Goal: Transaction & Acquisition: Purchase product/service

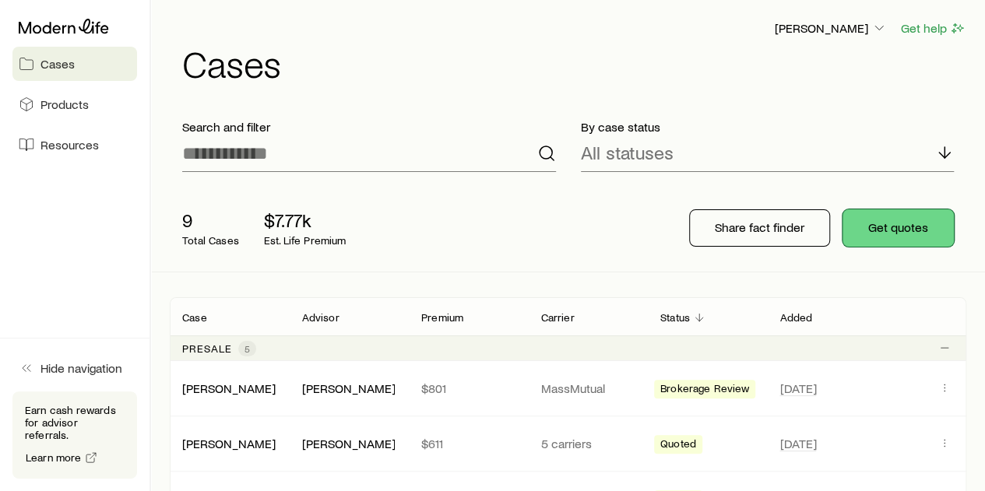
click at [886, 233] on button "Get quotes" at bounding box center [897, 227] width 111 height 37
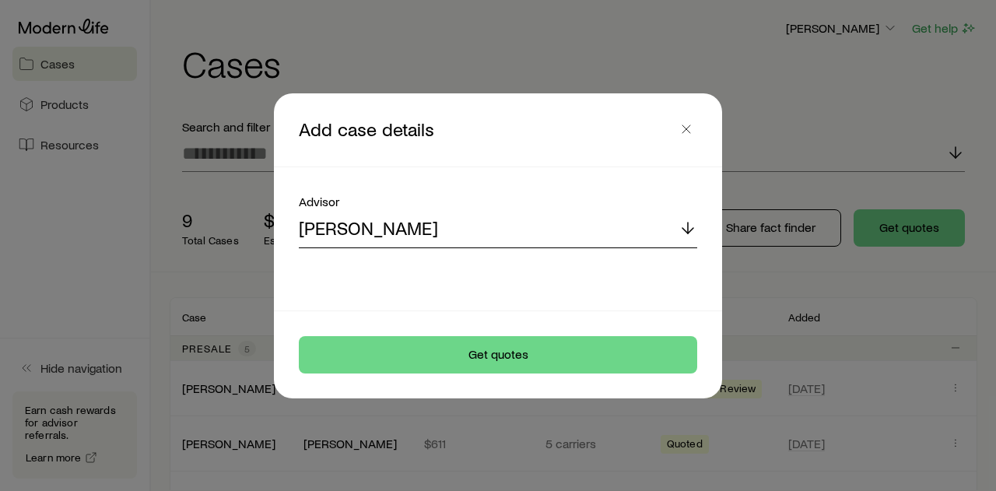
click at [613, 225] on div "[PERSON_NAME]" at bounding box center [498, 229] width 399 height 37
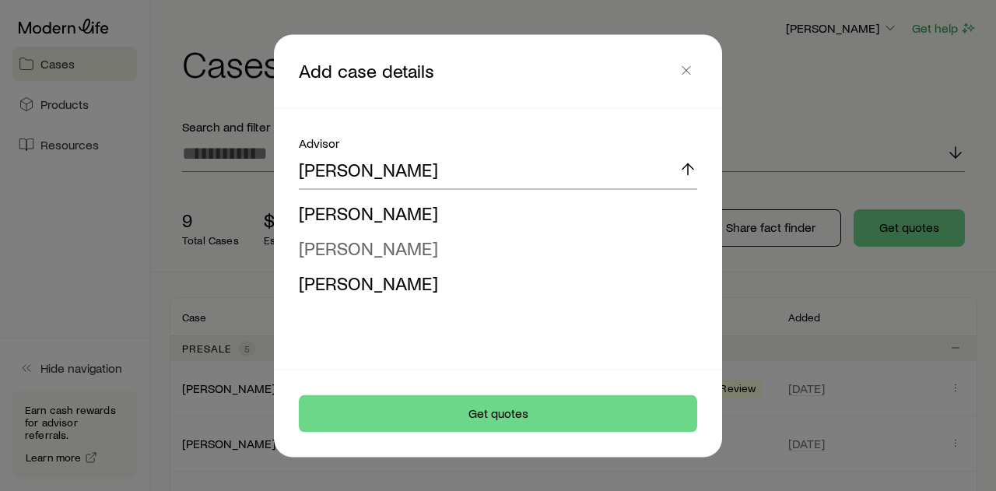
click at [413, 253] on li "[PERSON_NAME]" at bounding box center [493, 247] width 389 height 35
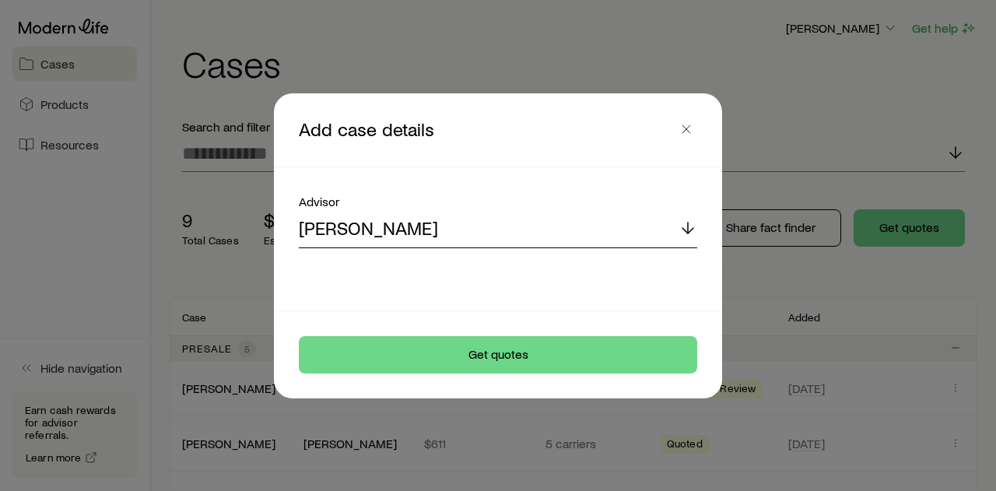
click at [547, 236] on div "[PERSON_NAME]" at bounding box center [498, 229] width 399 height 37
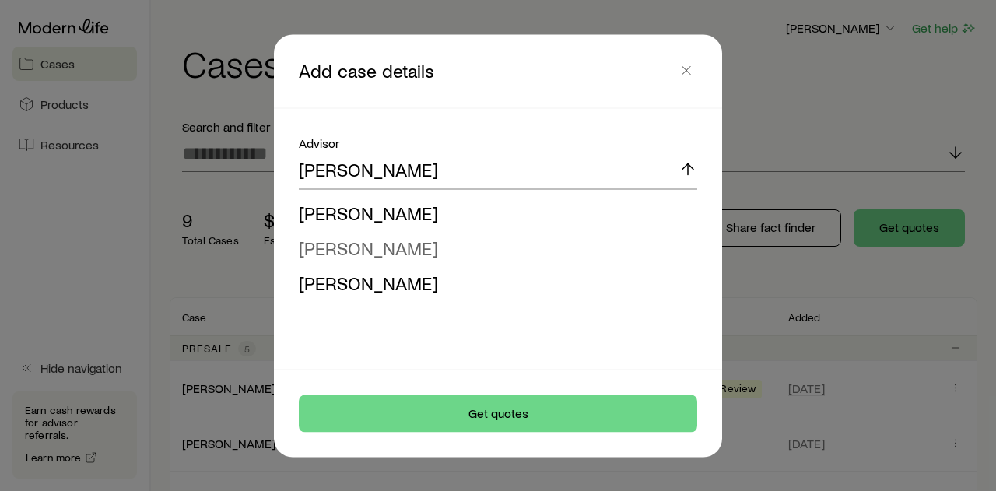
click at [479, 253] on li "[PERSON_NAME]" at bounding box center [493, 247] width 389 height 35
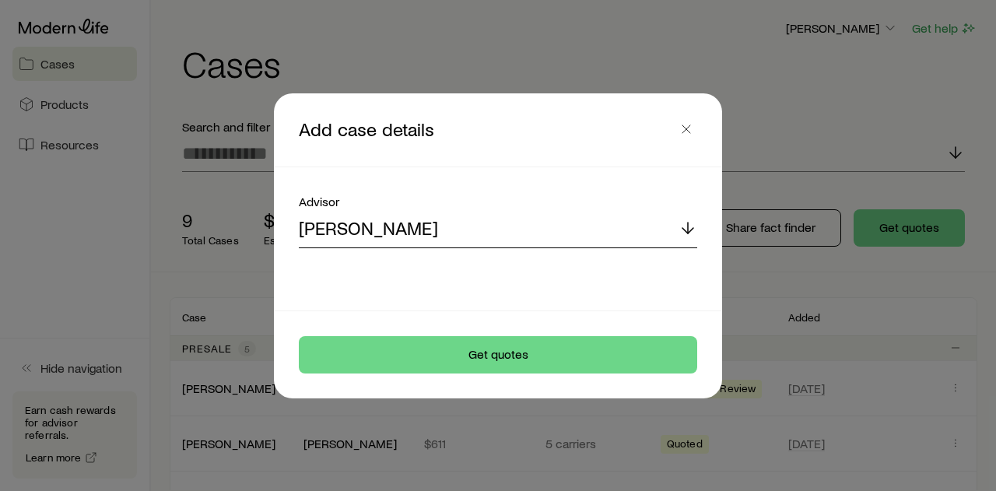
click at [455, 224] on div "[PERSON_NAME]" at bounding box center [498, 229] width 399 height 37
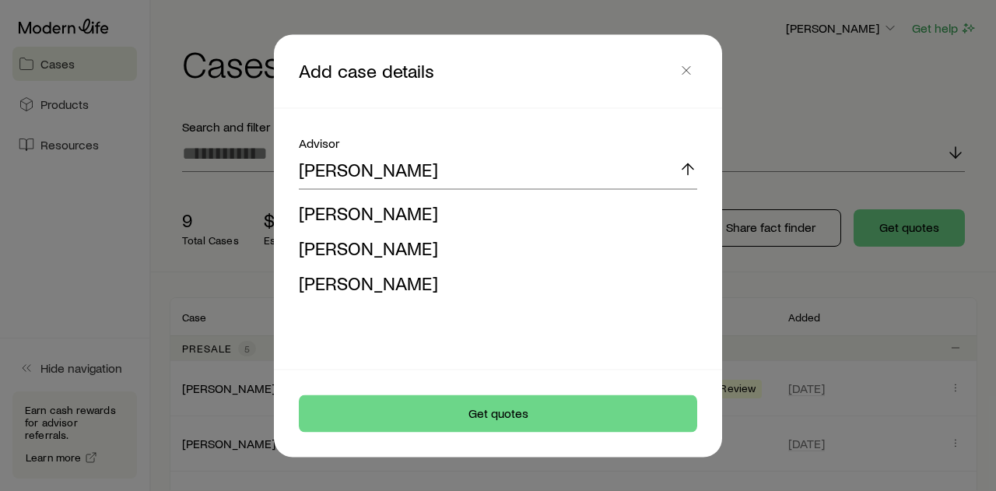
click at [384, 216] on span "[PERSON_NAME]" at bounding box center [368, 212] width 139 height 23
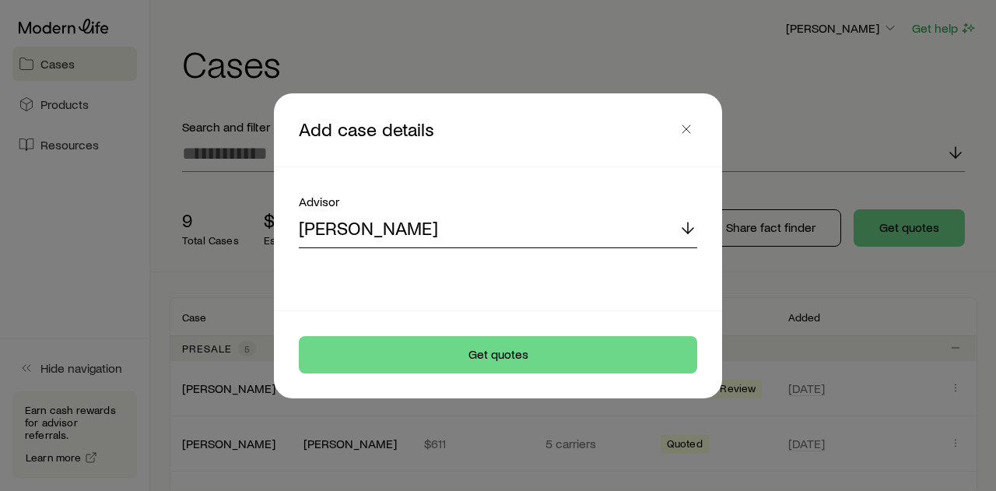
click at [525, 241] on div "[PERSON_NAME]" at bounding box center [498, 229] width 399 height 37
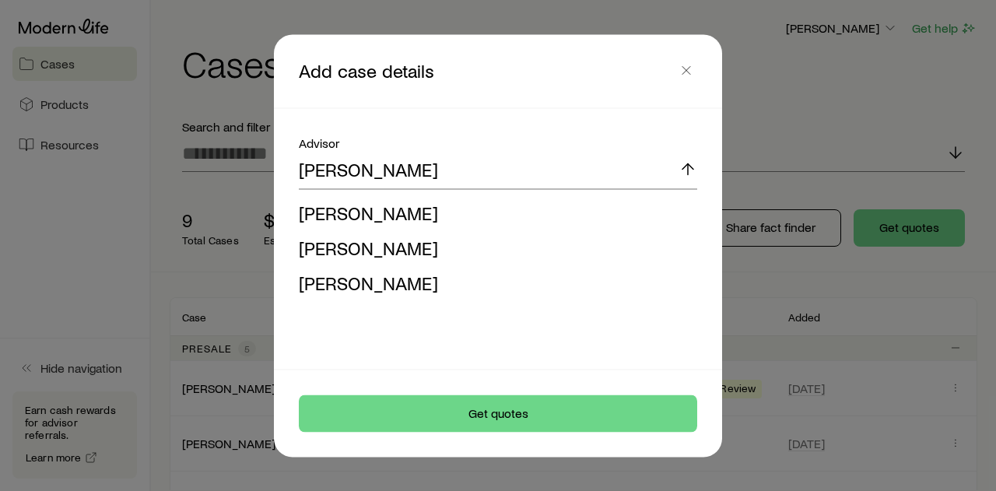
click at [400, 244] on li "[PERSON_NAME]" at bounding box center [493, 247] width 389 height 35
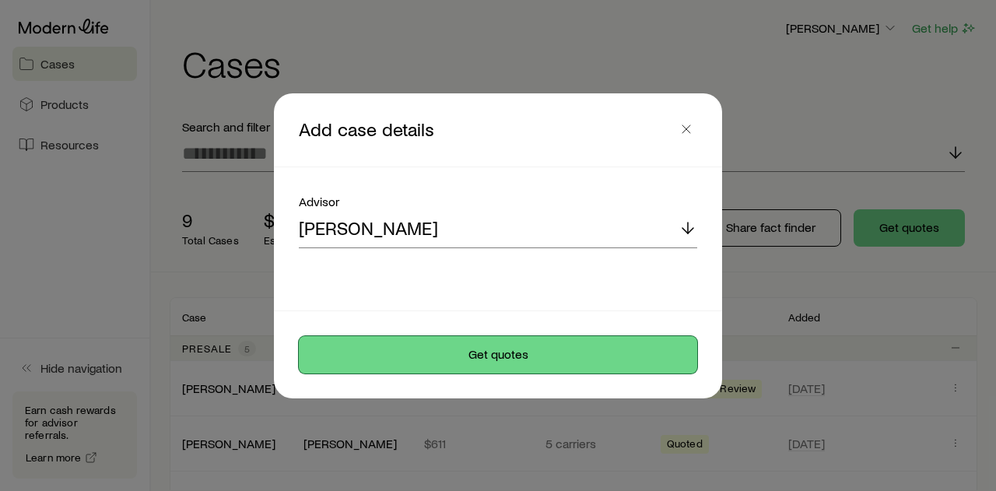
click at [533, 364] on button "Get quotes" at bounding box center [498, 354] width 399 height 37
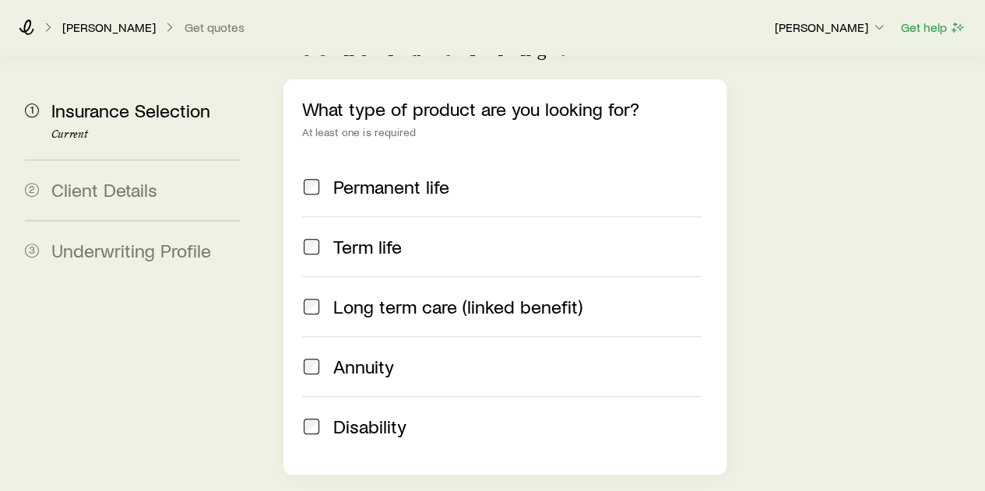
scroll to position [234, 0]
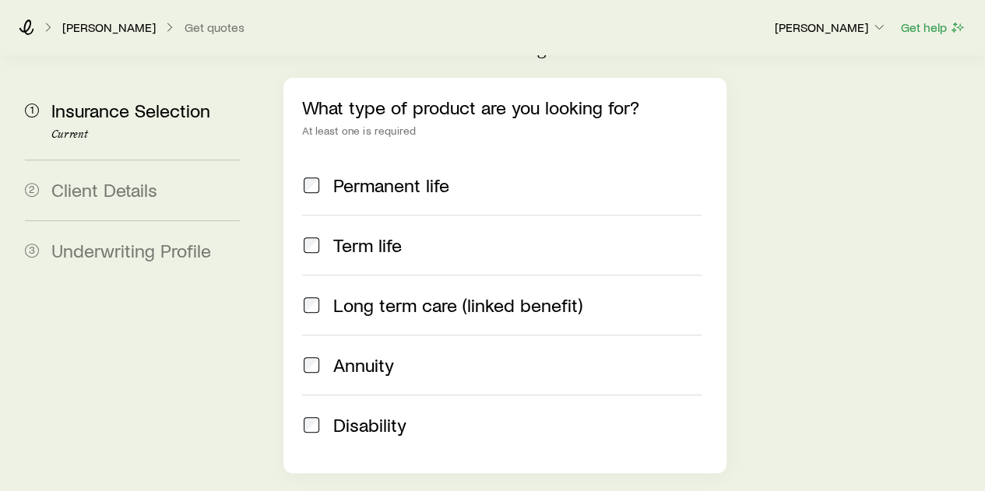
click at [345, 234] on span "Term life" at bounding box center [367, 245] width 68 height 22
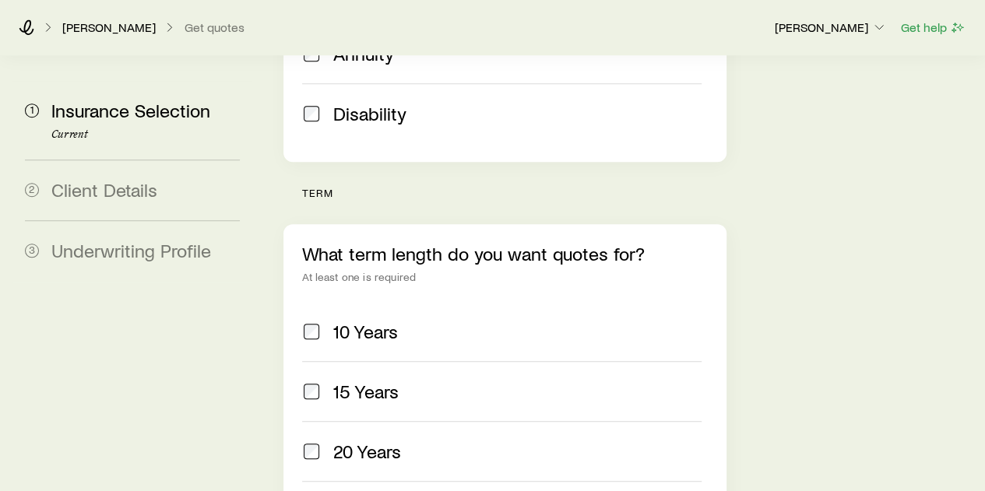
scroll to position [623, 0]
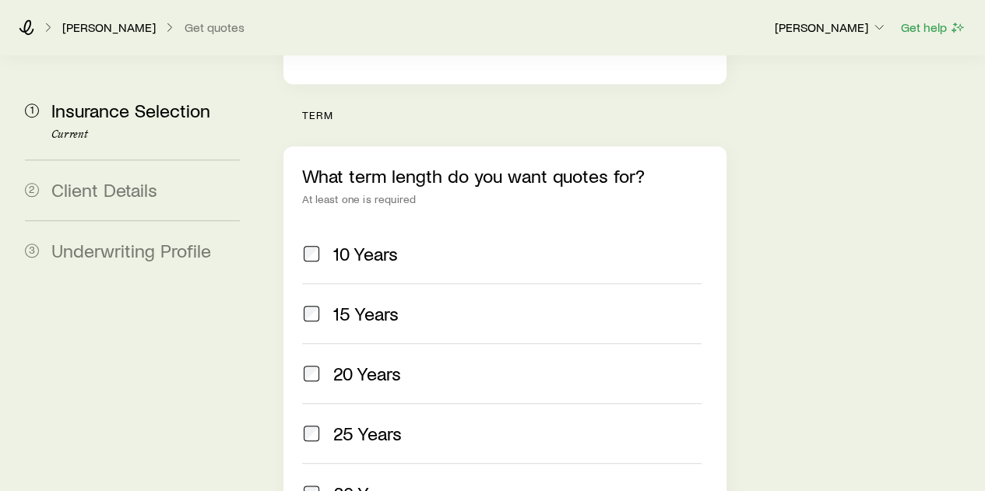
click at [375, 363] on span "20 Years" at bounding box center [367, 374] width 68 height 22
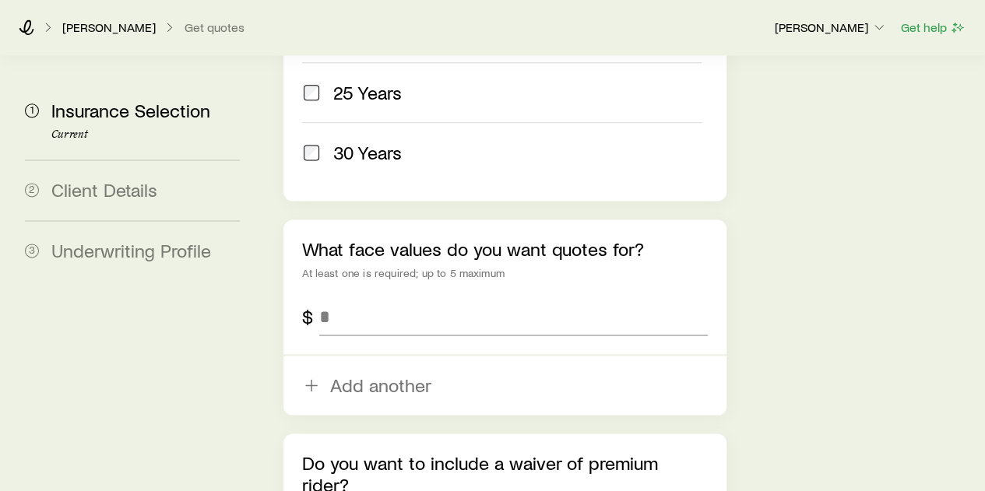
scroll to position [1012, 0]
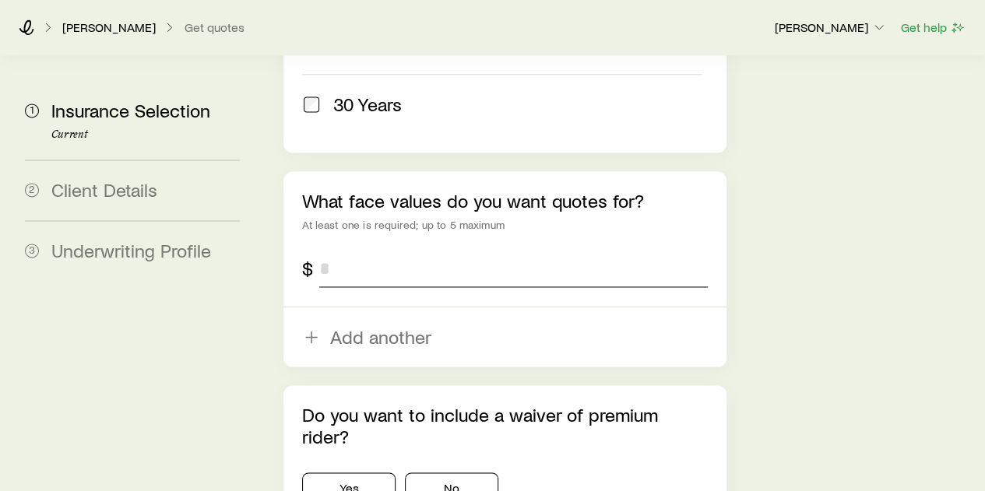
click at [451, 250] on input "tel" at bounding box center [513, 268] width 388 height 37
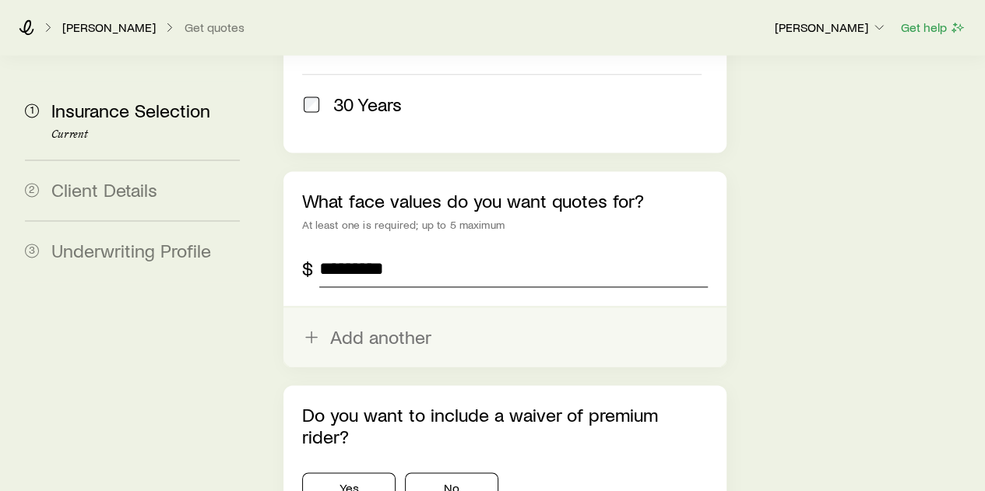
scroll to position [1076, 0]
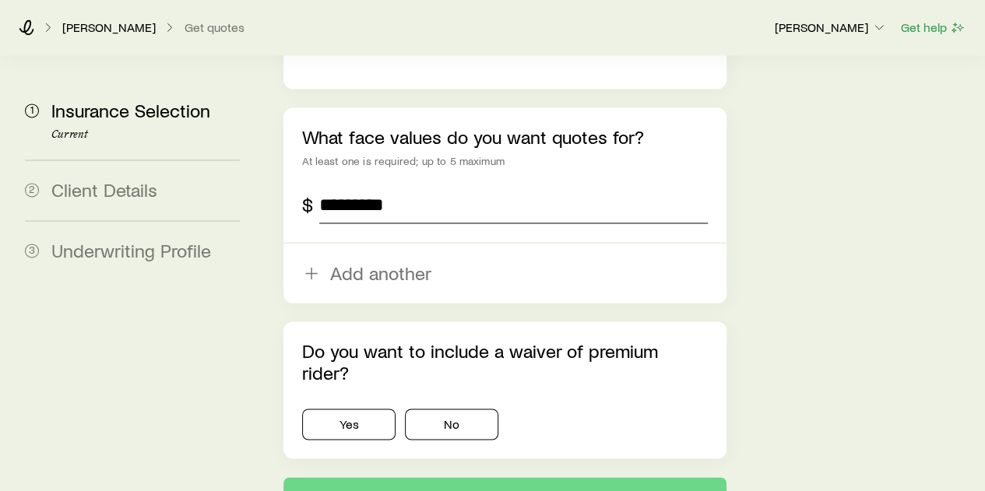
type input "*********"
click at [437, 402] on div "Yes No" at bounding box center [504, 420] width 405 height 37
click at [449, 409] on button "No" at bounding box center [451, 424] width 93 height 31
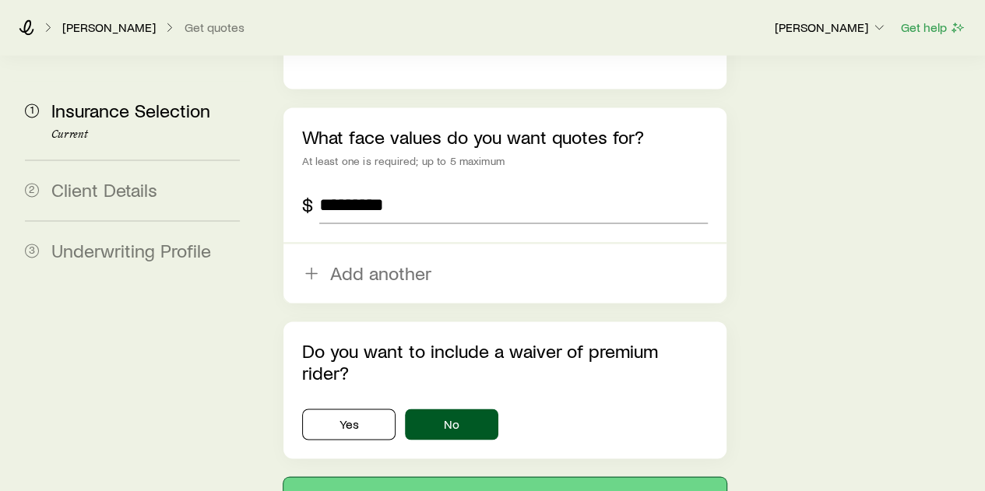
click at [481, 477] on button "Next: Client Details" at bounding box center [504, 495] width 442 height 37
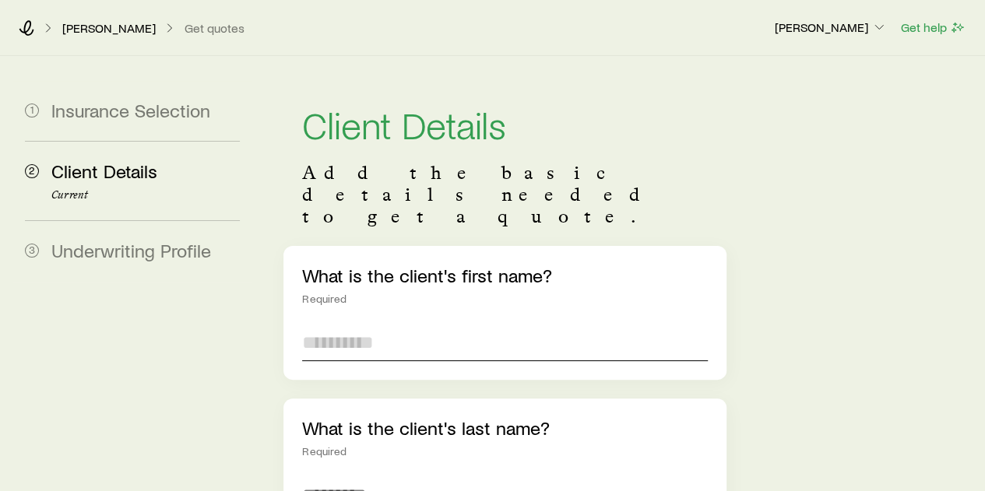
drag, startPoint x: 427, startPoint y: 295, endPoint x: 447, endPoint y: 269, distance: 32.2
click at [430, 324] on input "text" at bounding box center [504, 342] width 405 height 37
type input "********"
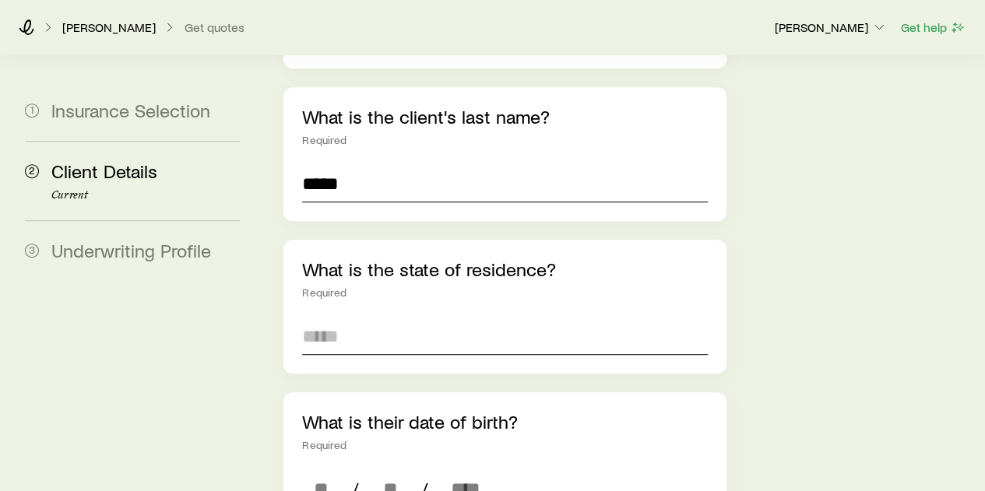
type input "*****"
click at [423, 318] on input at bounding box center [504, 336] width 405 height 37
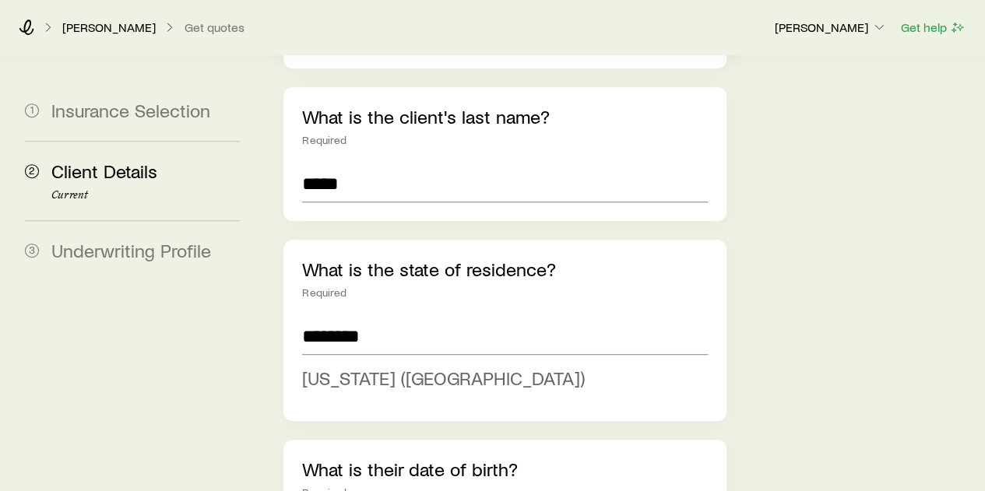
click at [373, 361] on li "[US_STATE] ([GEOGRAPHIC_DATA])" at bounding box center [499, 378] width 395 height 35
type input "**********"
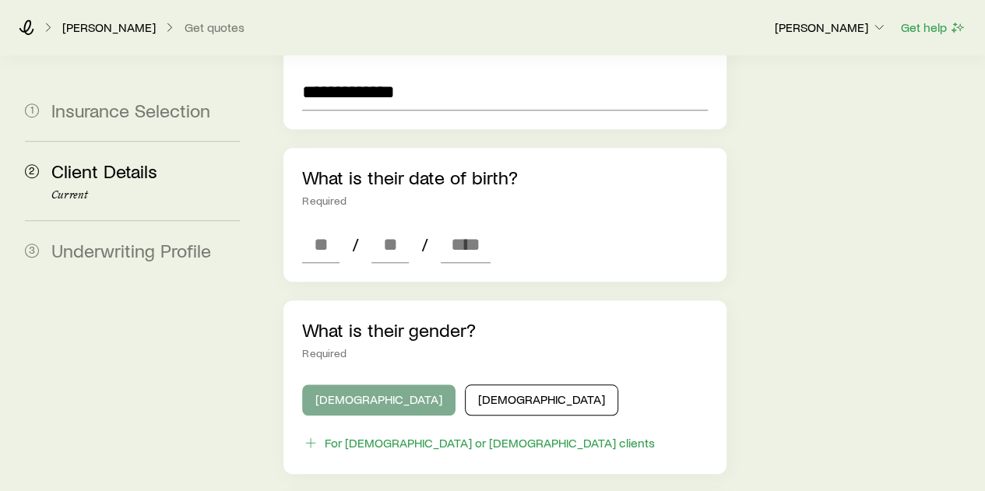
scroll to position [623, 0]
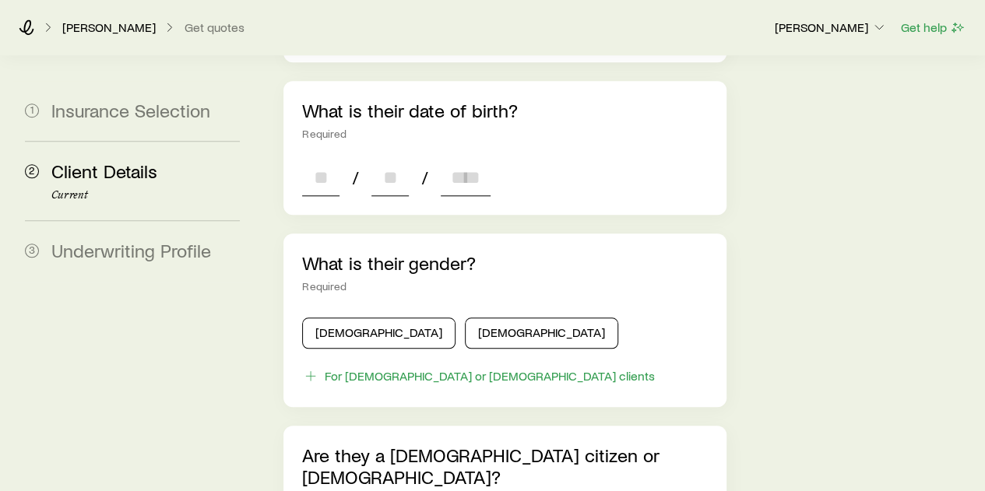
click at [333, 159] on input at bounding box center [320, 177] width 37 height 37
type input "**"
type input "****"
type input "*"
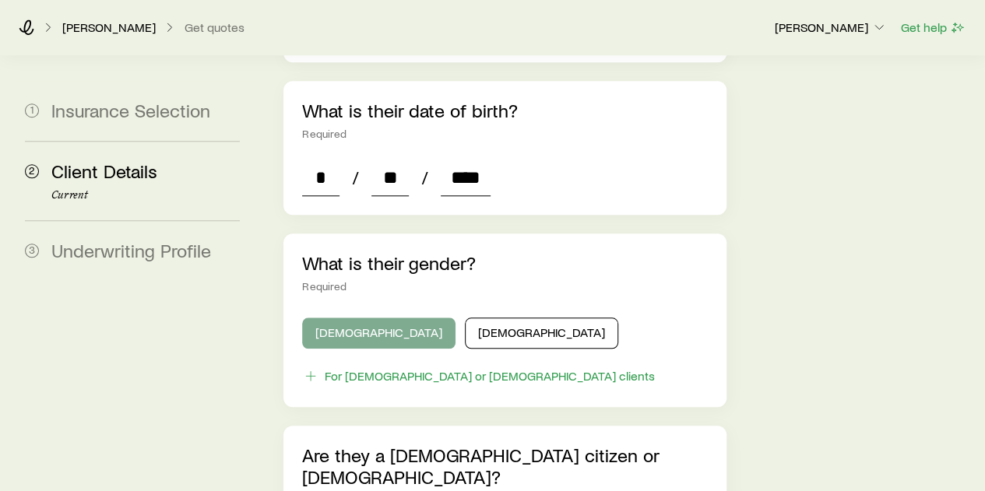
type input "****"
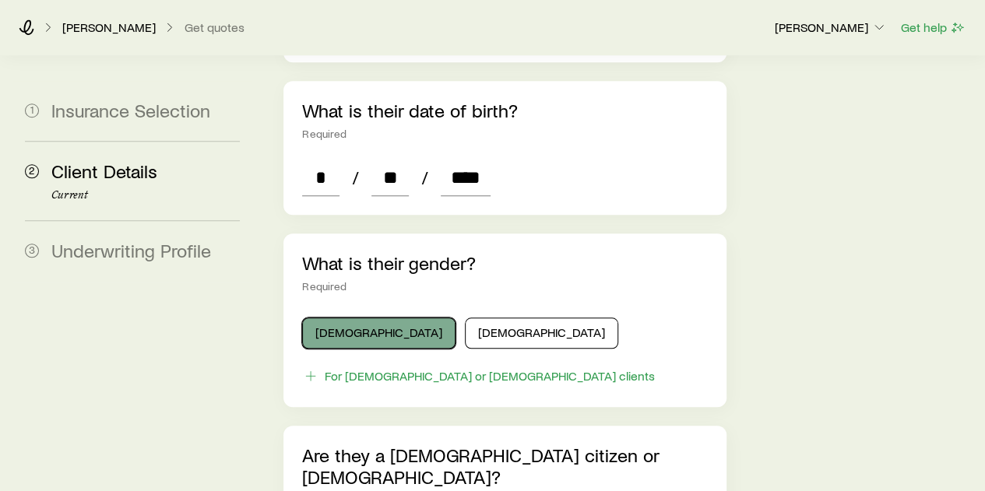
drag, startPoint x: 360, startPoint y: 287, endPoint x: 379, endPoint y: 283, distance: 20.0
click at [379, 318] on button "[DEMOGRAPHIC_DATA]" at bounding box center [378, 333] width 153 height 31
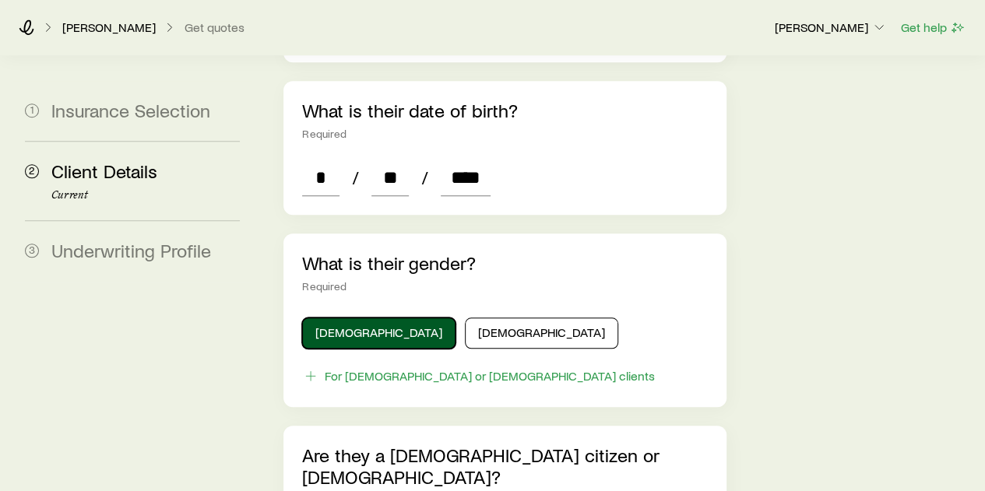
click at [374, 318] on button "[DEMOGRAPHIC_DATA]" at bounding box center [378, 333] width 153 height 31
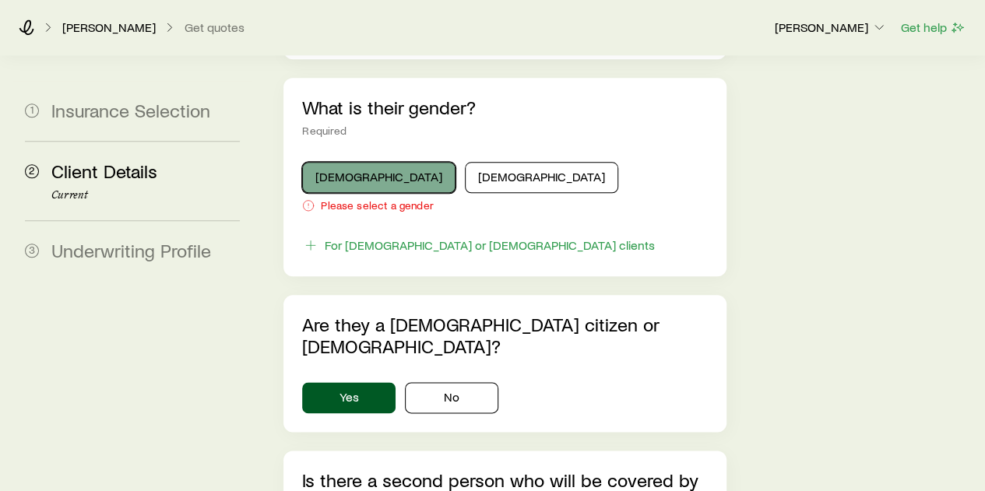
click at [347, 162] on button "[DEMOGRAPHIC_DATA]" at bounding box center [378, 177] width 153 height 31
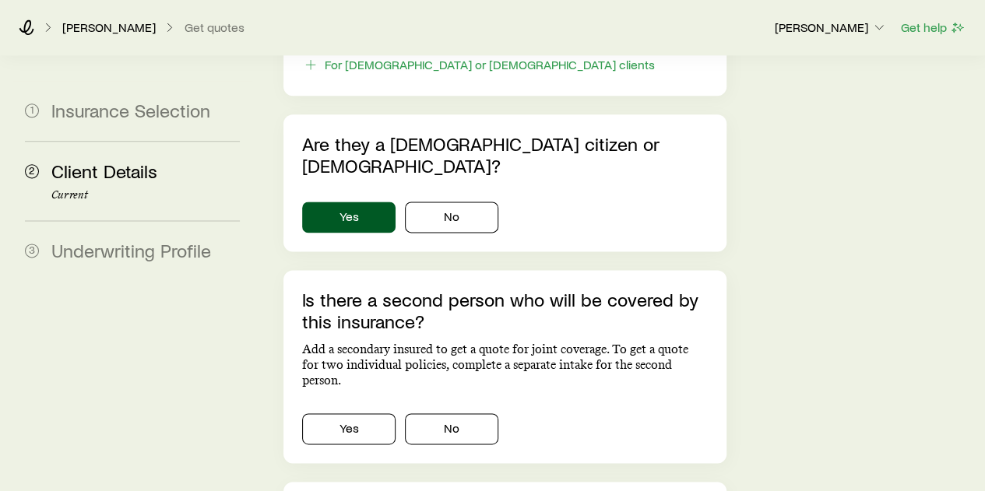
scroll to position [1090, 0]
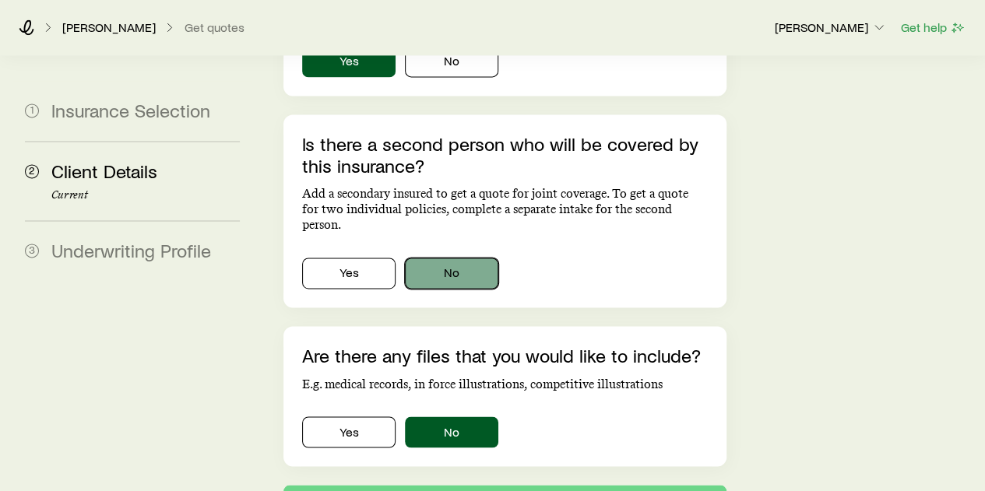
click at [465, 258] on button "No" at bounding box center [451, 273] width 93 height 31
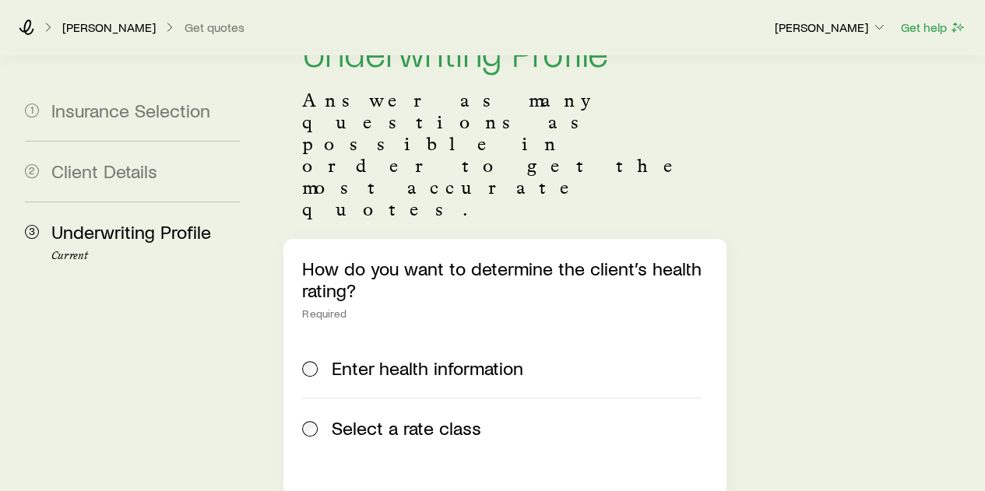
scroll to position [234, 0]
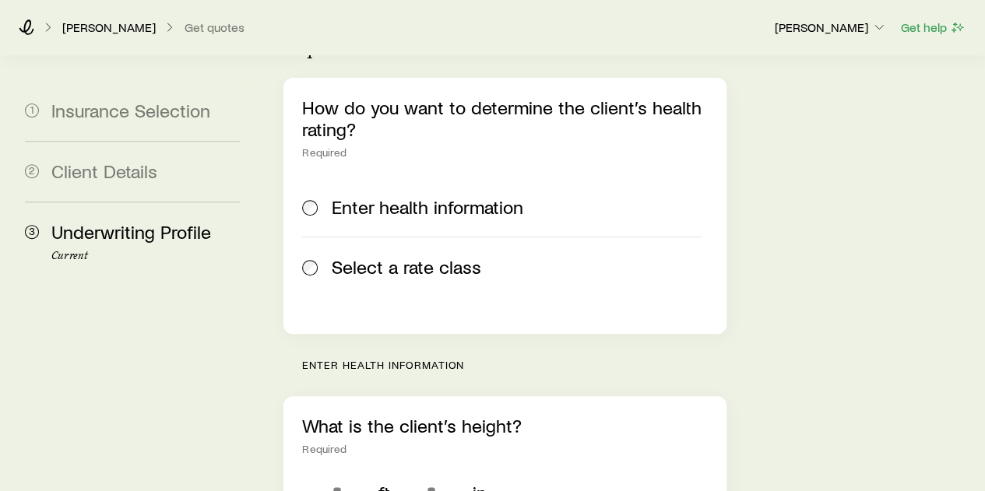
click at [376, 256] on span "Select a rate class" at bounding box center [406, 267] width 149 height 22
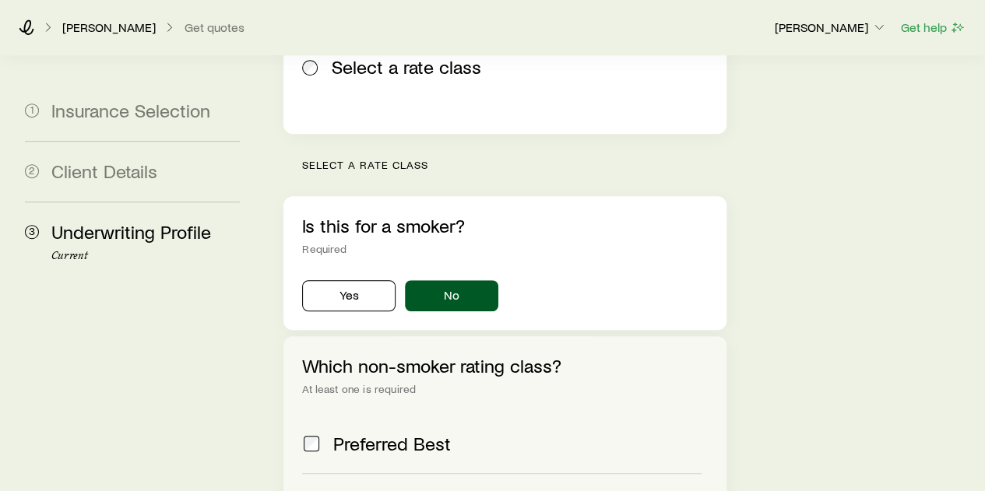
scroll to position [467, 0]
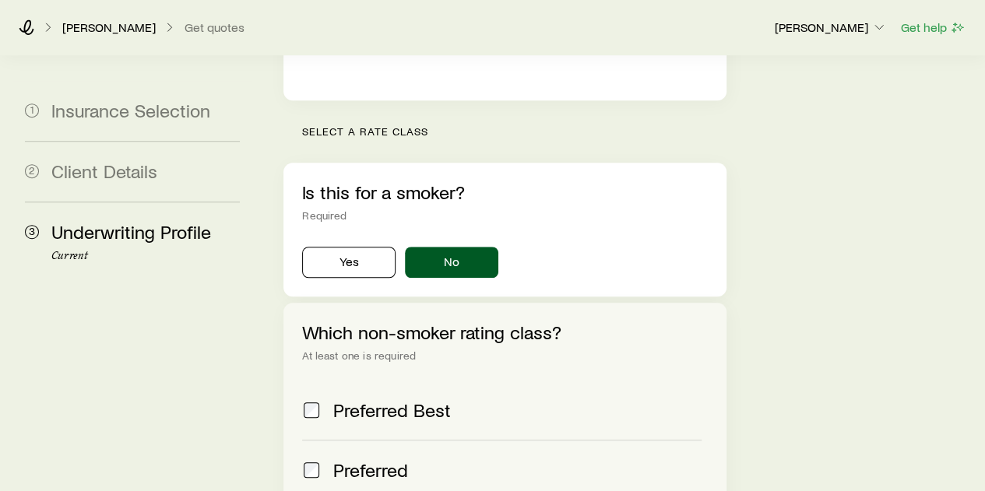
click at [384, 459] on span "Preferred" at bounding box center [370, 470] width 75 height 22
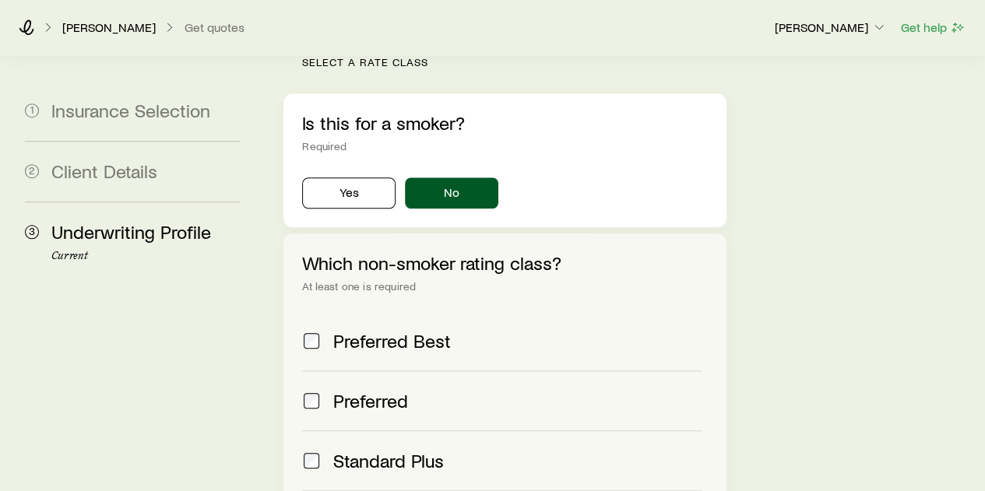
scroll to position [711, 0]
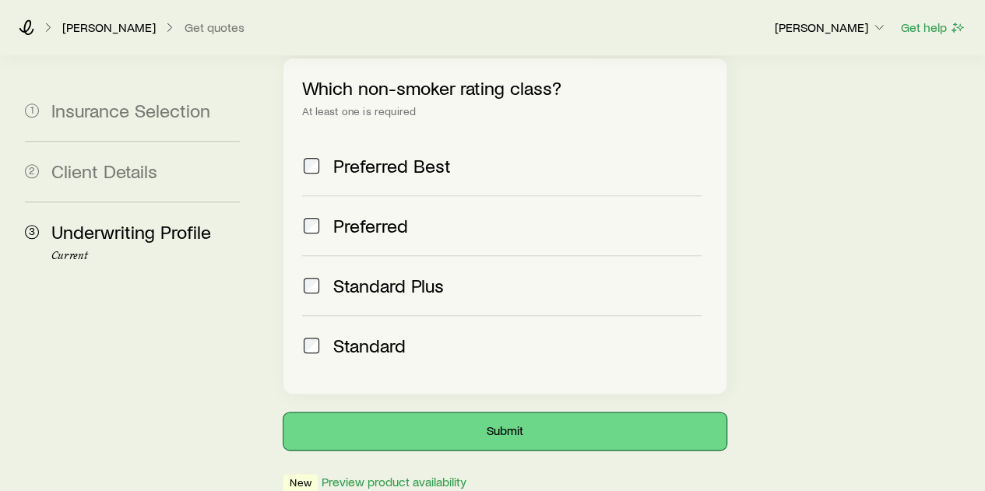
click at [469, 413] on button "Submit" at bounding box center [504, 431] width 442 height 37
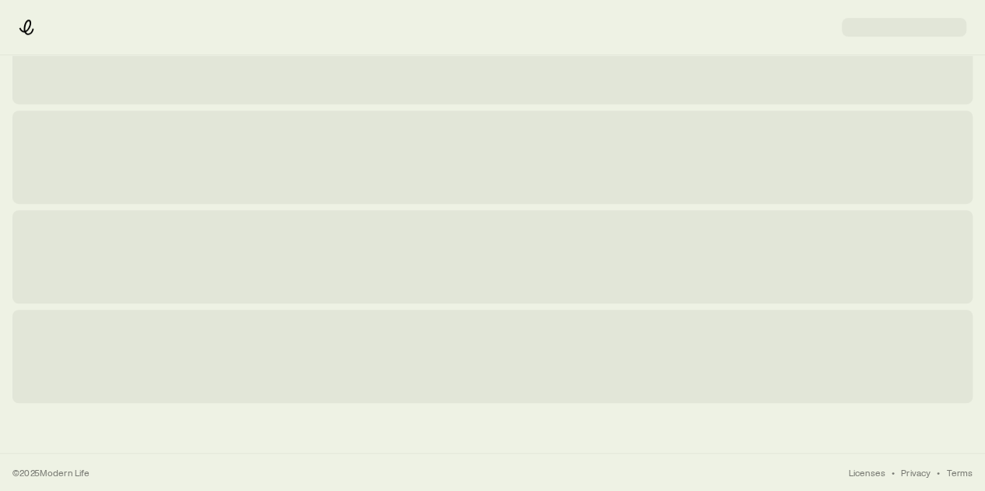
scroll to position [0, 0]
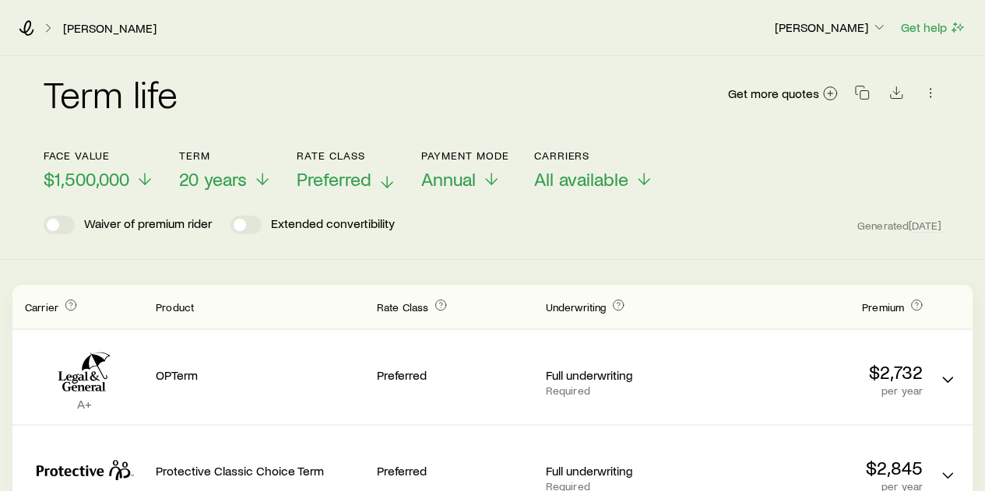
click at [339, 182] on span "Preferred" at bounding box center [334, 179] width 75 height 22
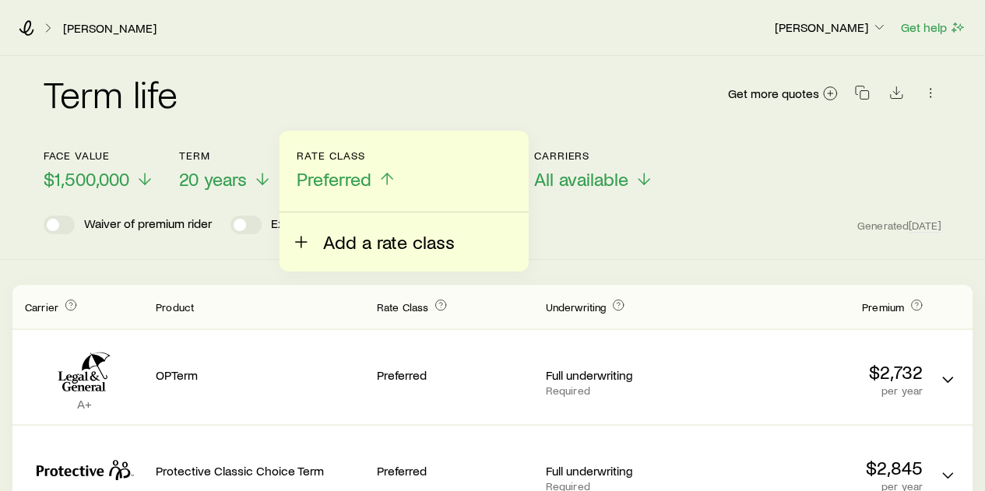
click at [363, 241] on span "Add a rate class" at bounding box center [389, 242] width 132 height 22
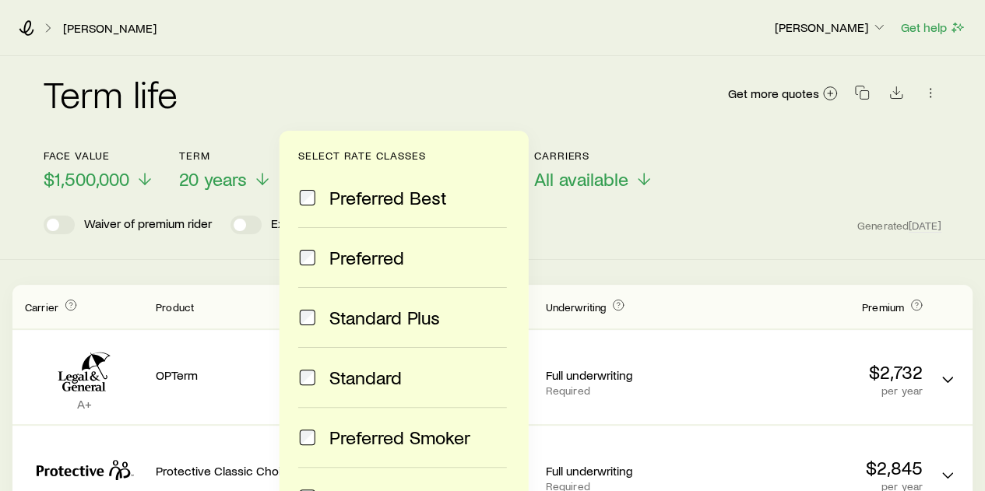
click at [371, 201] on span "Preferred Best" at bounding box center [388, 198] width 118 height 22
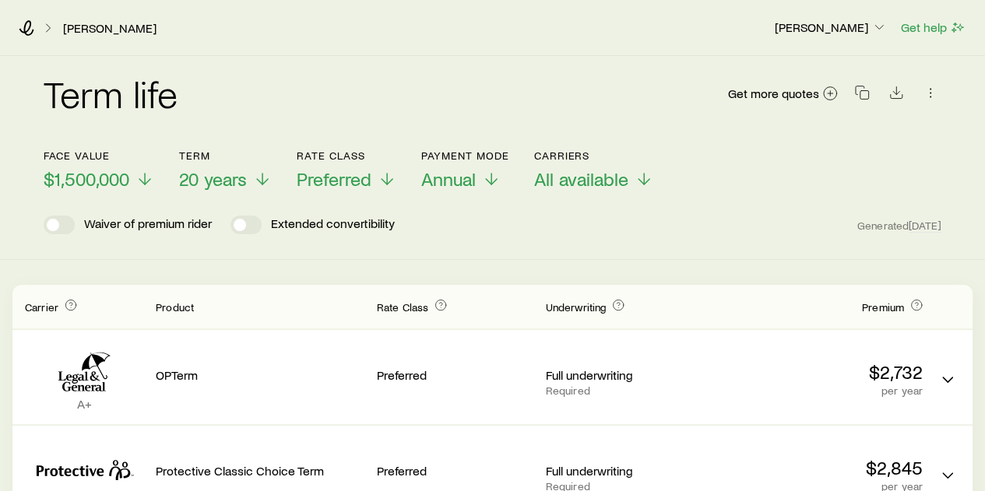
click at [602, 237] on div "Term life Get more quotes Face value $1,500,000 Term 20 years Rate Class Prefer…" at bounding box center [492, 158] width 985 height 204
click at [381, 188] on icon at bounding box center [386, 182] width 19 height 19
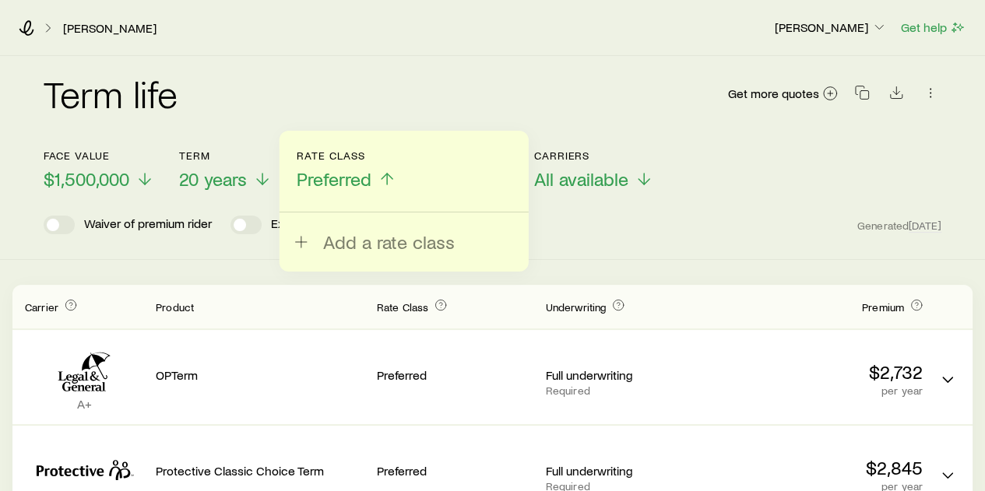
click at [360, 177] on span "Preferred" at bounding box center [334, 179] width 75 height 22
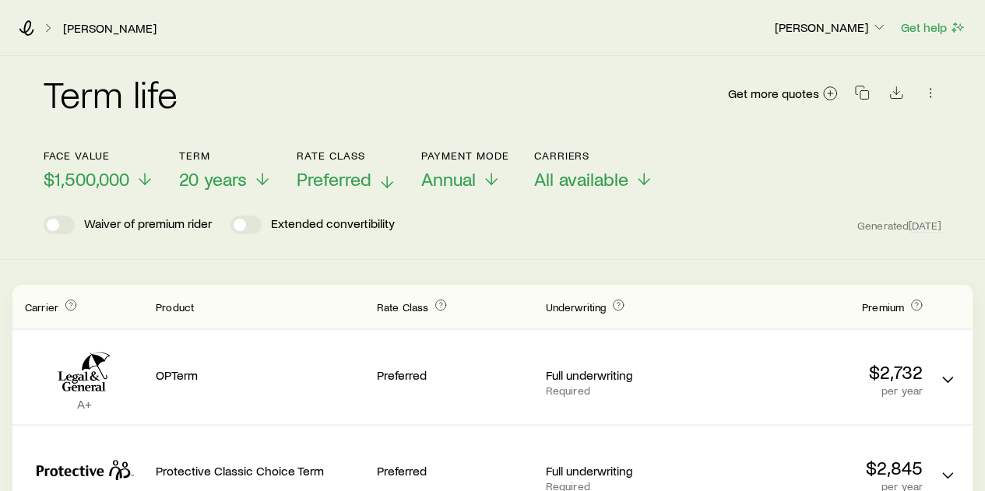
click at [357, 181] on span "Preferred" at bounding box center [334, 179] width 75 height 22
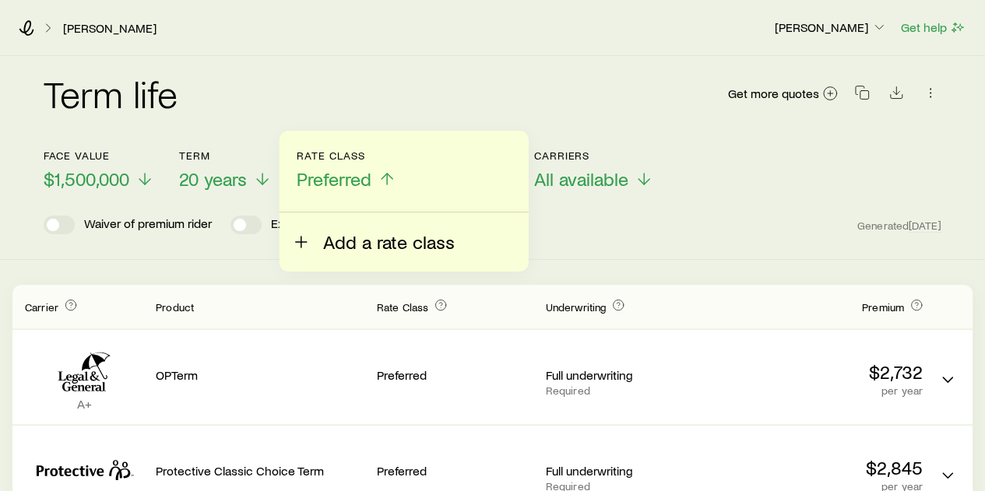
click at [356, 230] on button "Add a rate class" at bounding box center [373, 232] width 163 height 40
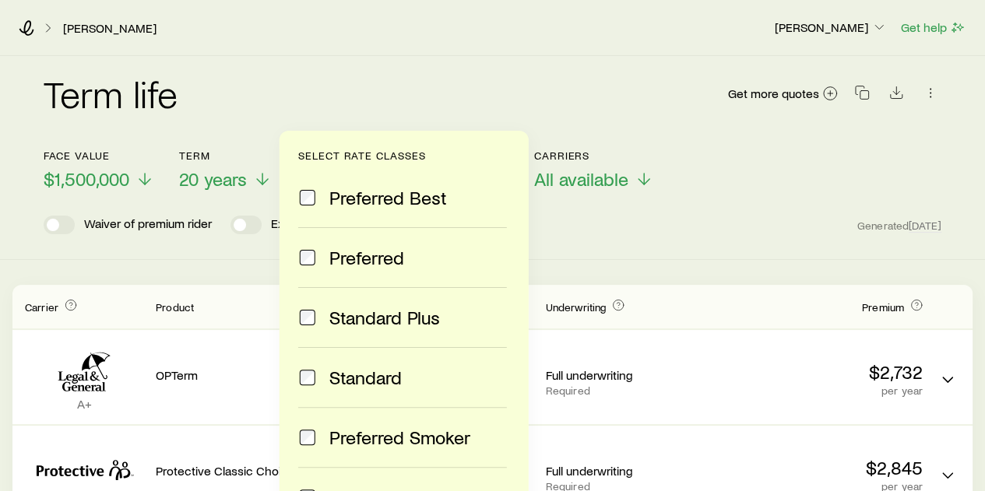
click at [367, 203] on span "Preferred Best" at bounding box center [388, 198] width 118 height 22
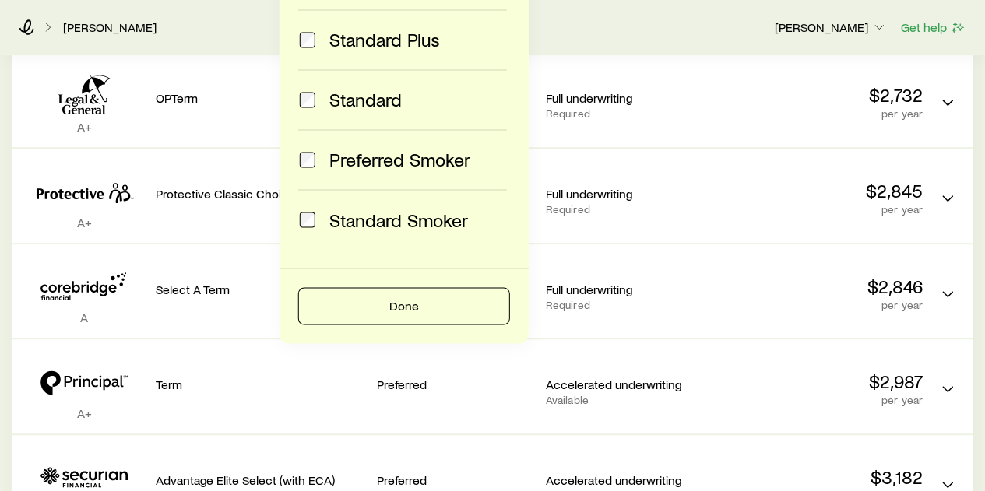
scroll to position [311, 0]
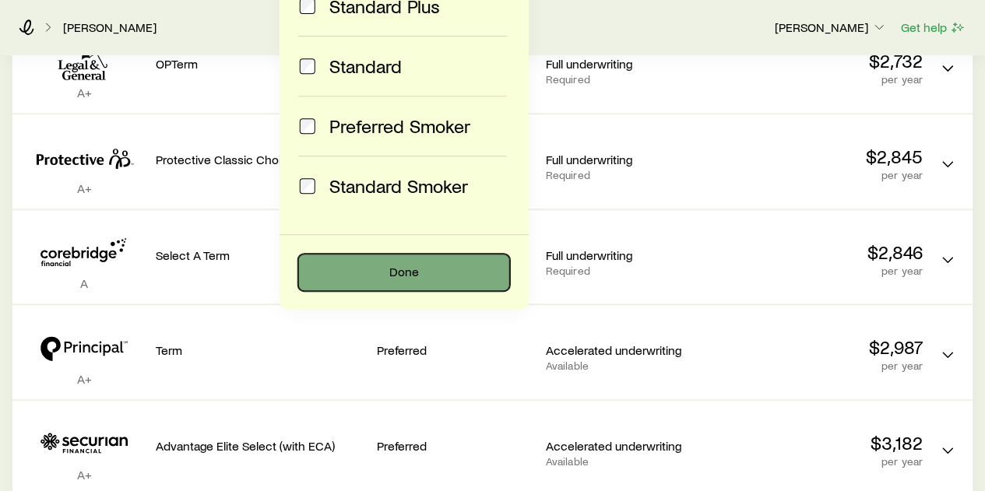
click at [400, 273] on button "Done" at bounding box center [404, 272] width 212 height 37
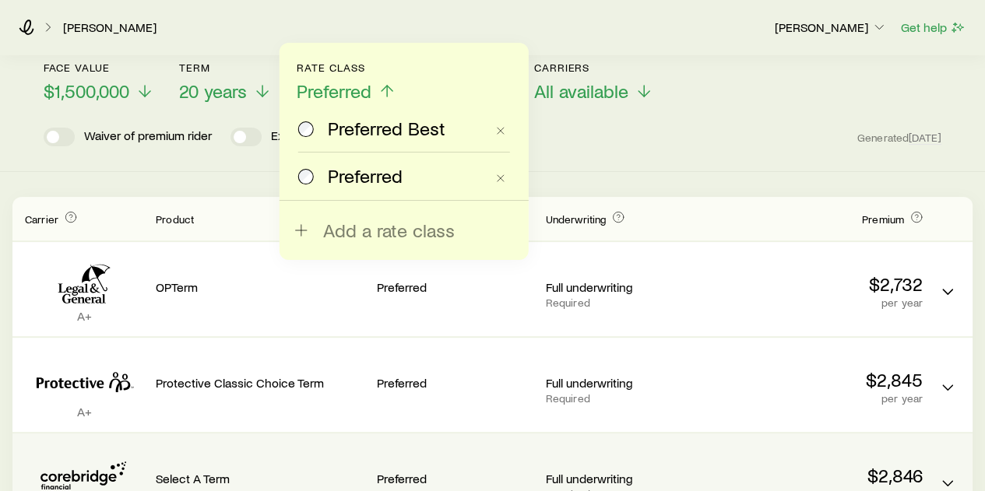
scroll to position [78, 0]
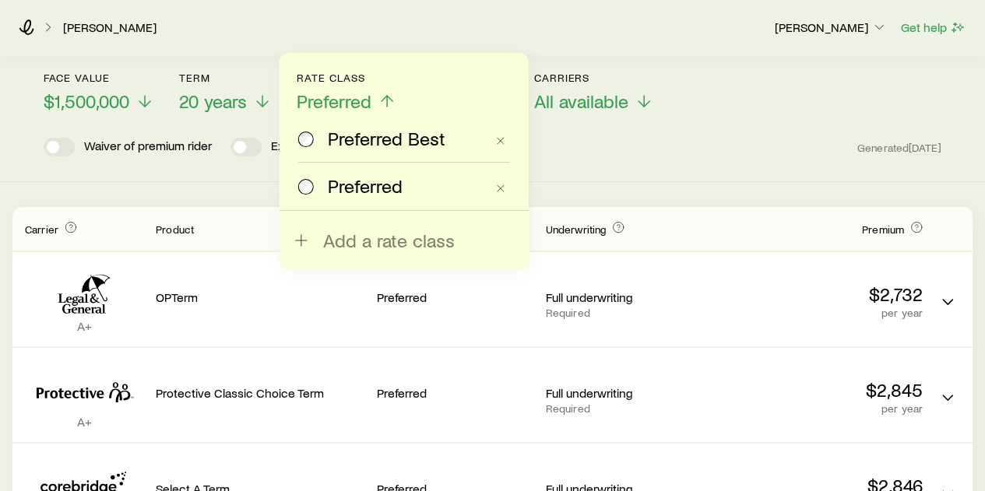
click at [319, 135] on div "Preferred Best" at bounding box center [391, 139] width 187 height 22
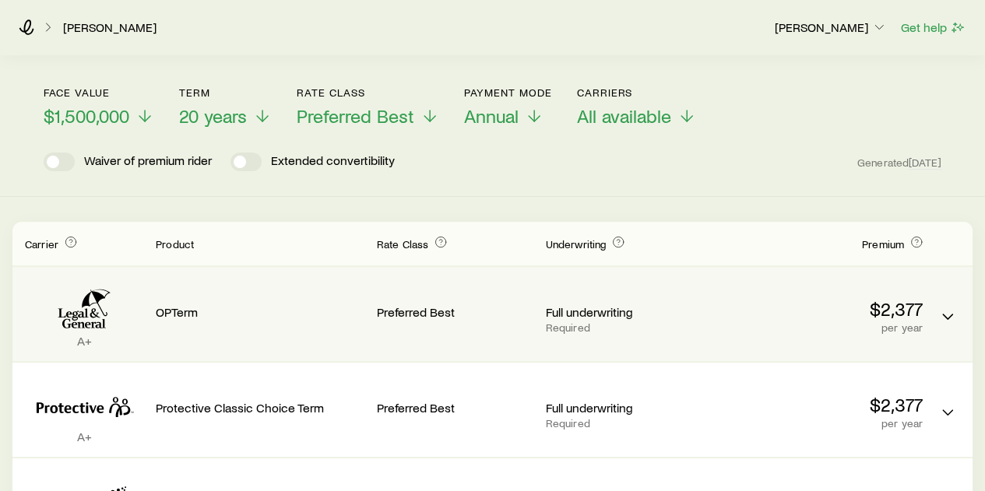
scroll to position [0, 0]
